Goal: Information Seeking & Learning: Learn about a topic

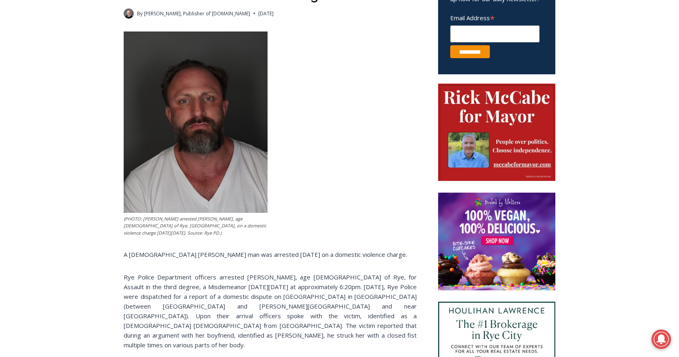
scroll to position [326, 0]
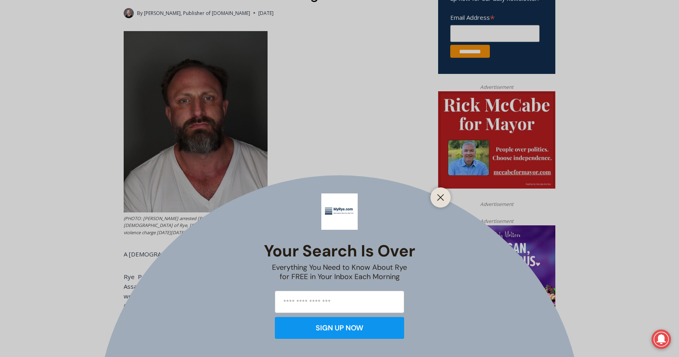
click at [441, 196] on icon "Close" at bounding box center [440, 197] width 7 height 7
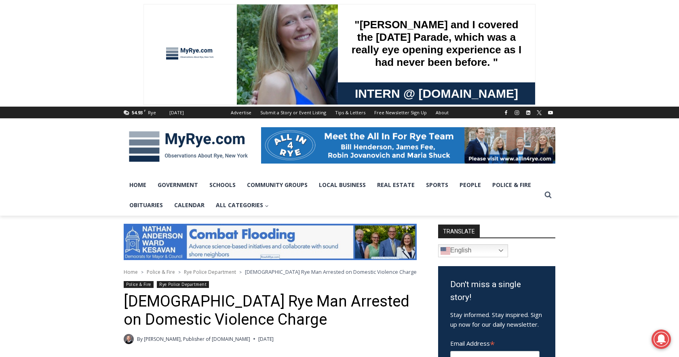
scroll to position [0, 0]
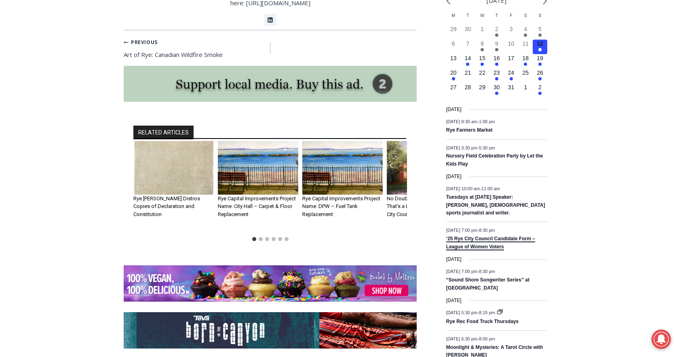
scroll to position [933, 0]
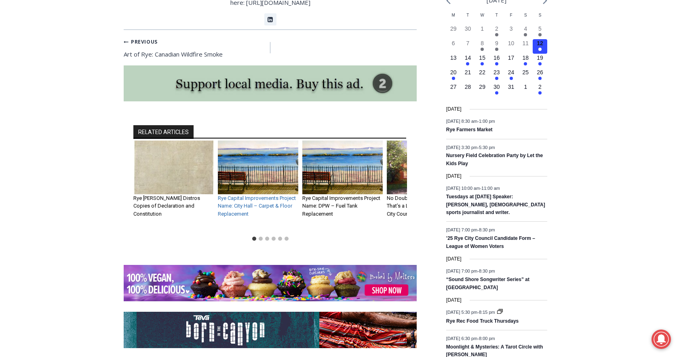
click at [266, 195] on link "Rye Capital Improvements Project Name: City Hall – Carpet & Floor Replacement" at bounding box center [257, 206] width 78 height 22
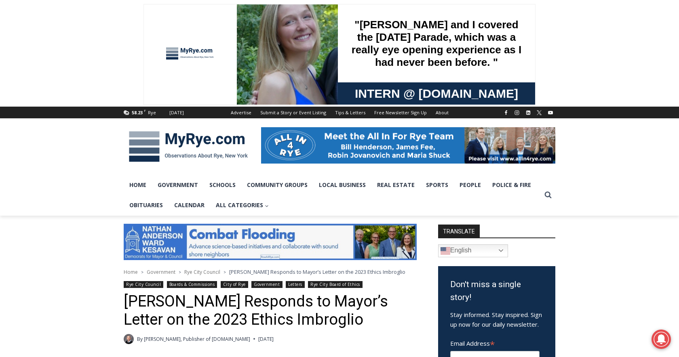
scroll to position [0, 0]
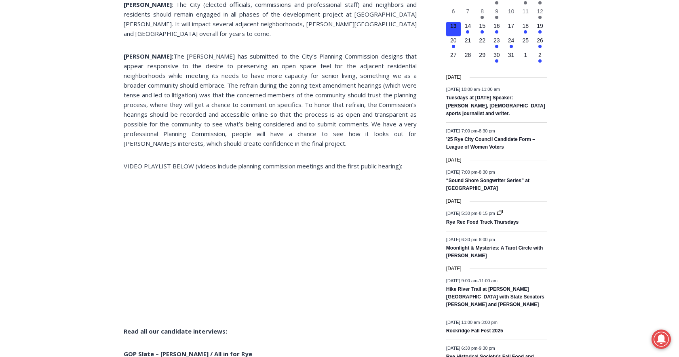
scroll to position [965, 0]
click at [466, 226] on link "Rye Rec Food Truck Thursdays" at bounding box center [482, 223] width 72 height 6
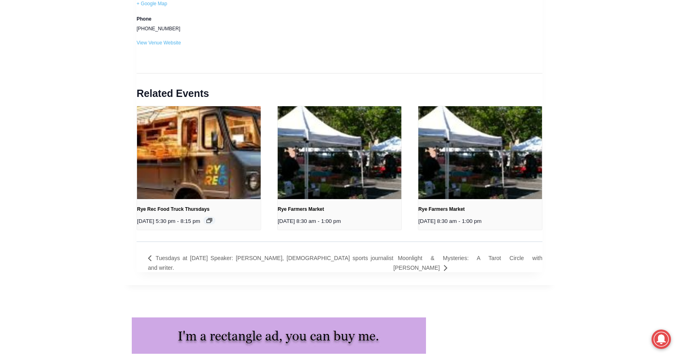
scroll to position [962, 0]
click at [185, 206] on link "Rye Rec Food Truck Thursdays" at bounding box center [173, 209] width 72 height 6
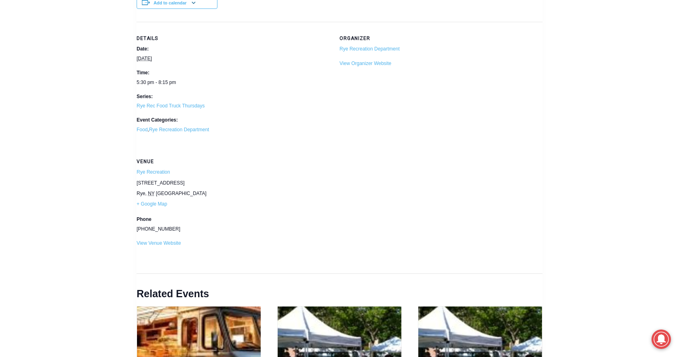
scroll to position [760, 0]
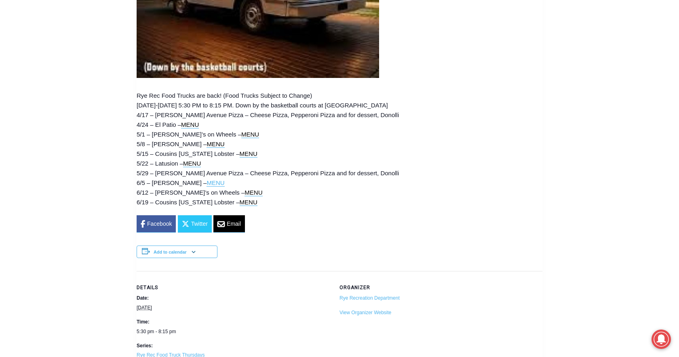
click at [207, 182] on link "MENU" at bounding box center [216, 182] width 18 height 7
click at [207, 144] on link "MENU" at bounding box center [216, 144] width 18 height 7
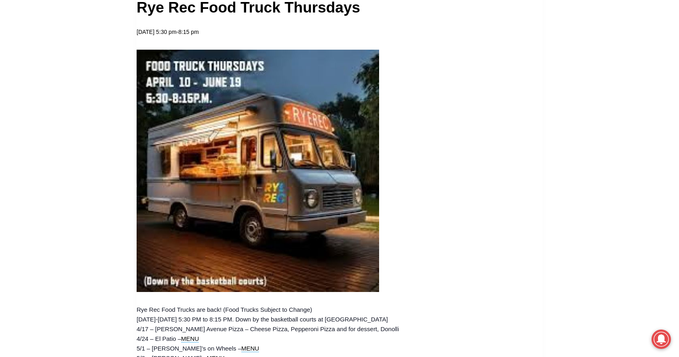
scroll to position [295, 0]
